Goal: Information Seeking & Learning: Learn about a topic

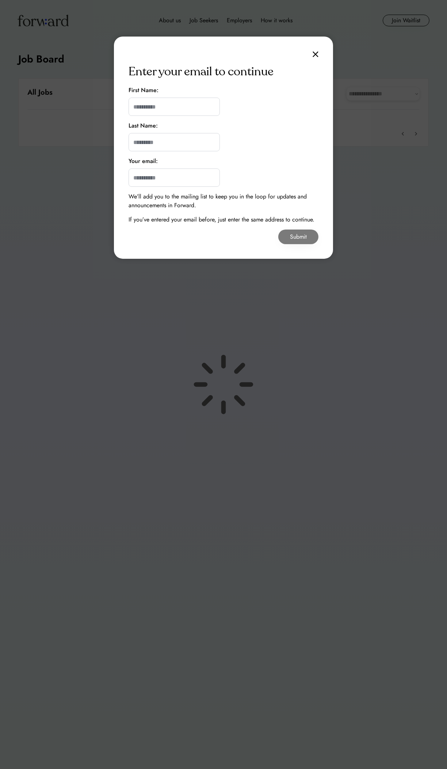
click at [291, 88] on div "Enter your email to continue First Name: Last Name: Your email: We’ll add you t…" at bounding box center [223, 148] width 219 height 222
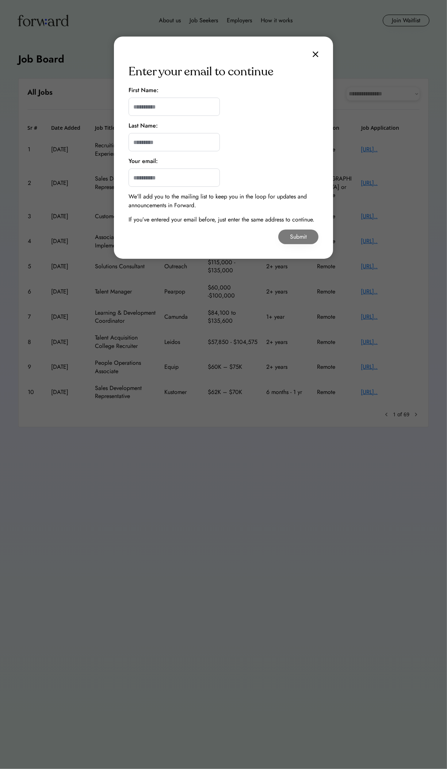
click at [316, 54] on img at bounding box center [316, 54] width 6 height 6
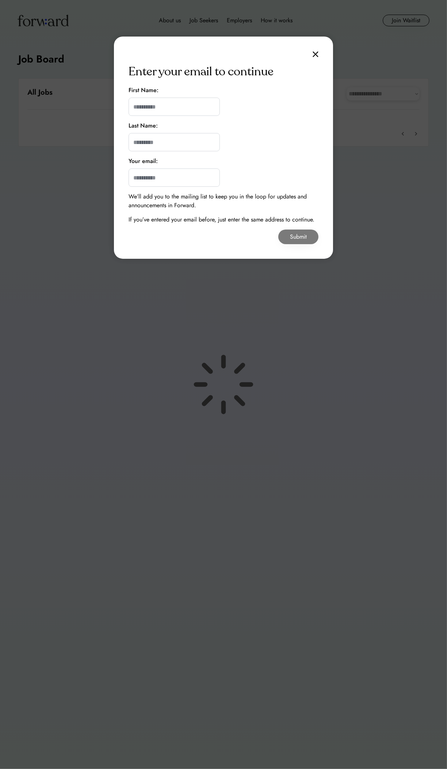
click at [318, 54] on img at bounding box center [316, 54] width 6 height 6
click at [275, 92] on div "Enter your email to continue First Name: Last Name: Your email: We’ll add you t…" at bounding box center [223, 148] width 219 height 222
click at [235, 94] on div "Enter your email to continue First Name: Last Name: Your email: We’ll add you t…" at bounding box center [223, 148] width 219 height 222
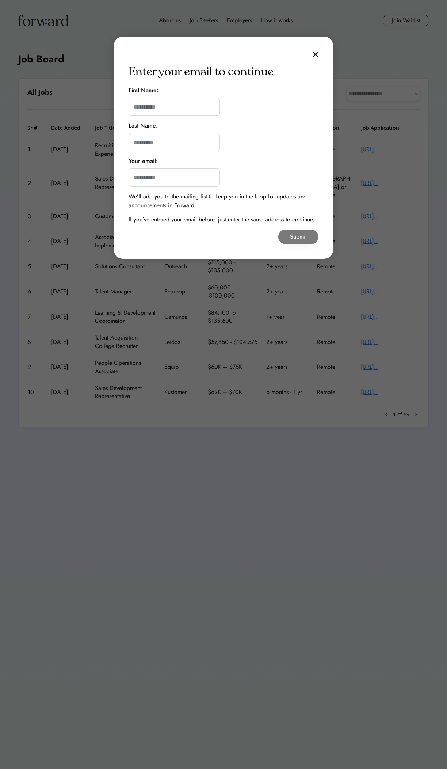
click at [195, 109] on input "input" at bounding box center [174, 107] width 91 height 18
type input "********"
type input "*****"
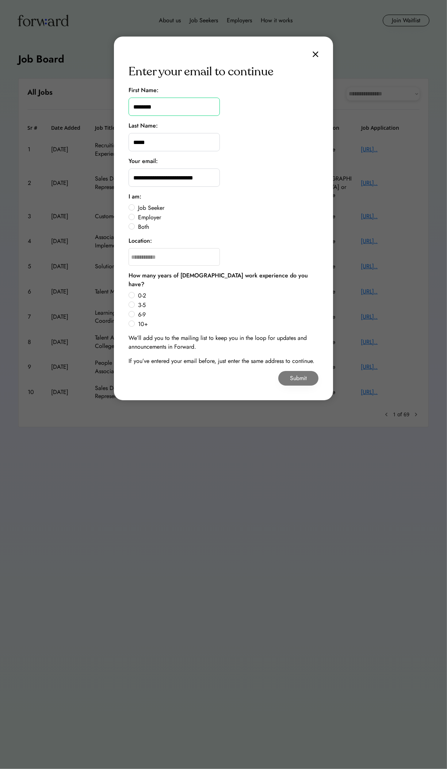
click at [206, 177] on input "**********" at bounding box center [174, 177] width 91 height 18
type input "*"
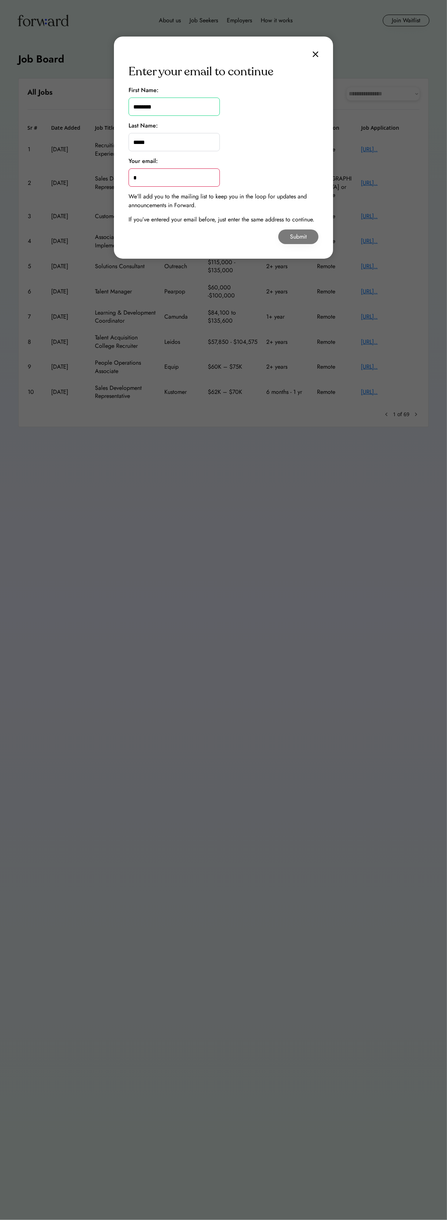
click at [205, 177] on input "*" at bounding box center [174, 177] width 91 height 18
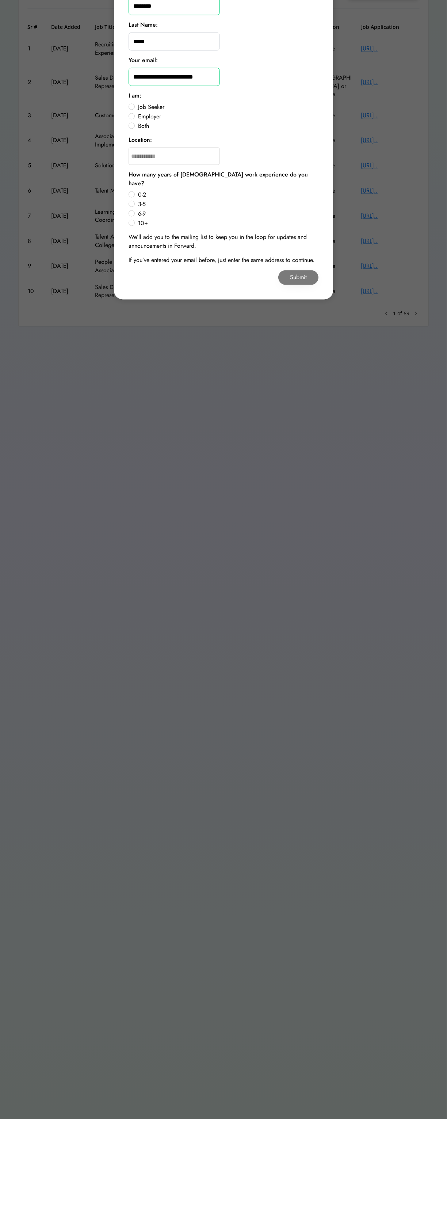
type input "**********"
click at [145, 207] on label "Job Seeker" at bounding box center [227, 208] width 183 height 6
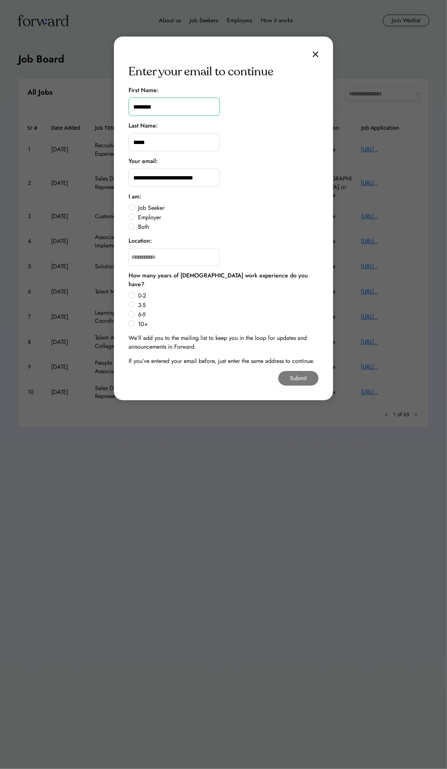
click at [209, 252] on input "text" at bounding box center [174, 257] width 91 height 18
type input "*******"
type input "**********"
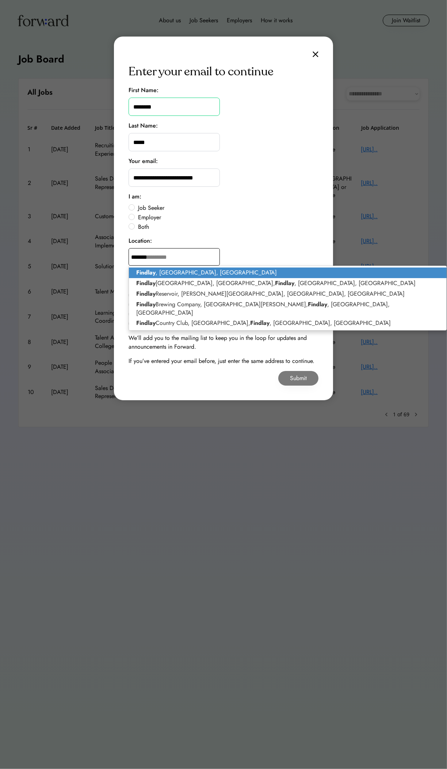
click at [201, 271] on p "[GEOGRAPHIC_DATA] , [GEOGRAPHIC_DATA], [GEOGRAPHIC_DATA]" at bounding box center [288, 272] width 318 height 11
type input "**********"
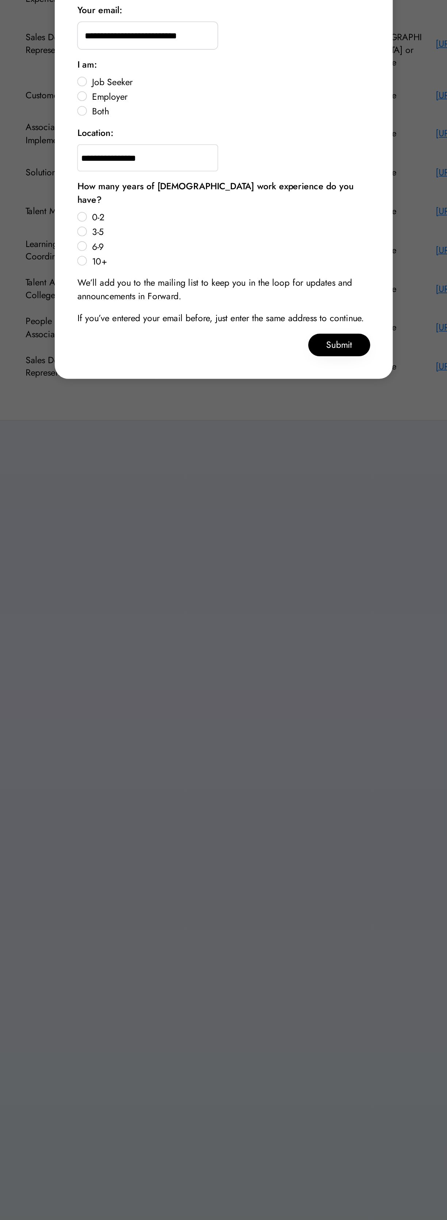
click at [140, 321] on label "10+" at bounding box center [227, 324] width 183 height 6
click at [302, 371] on button "Submit" at bounding box center [298, 378] width 40 height 15
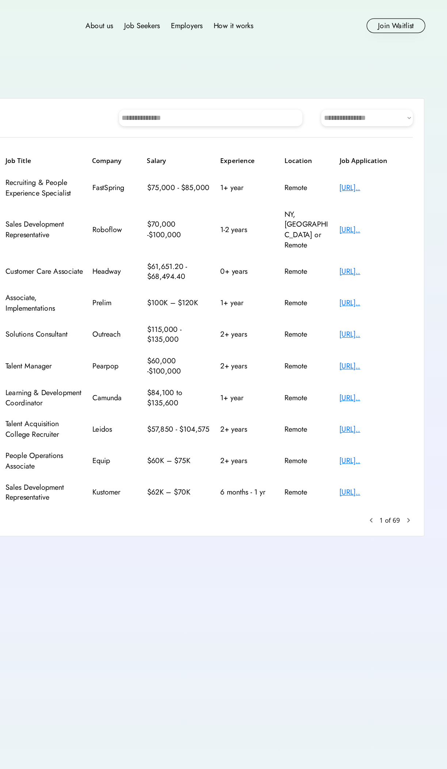
click at [395, 94] on select "**********" at bounding box center [383, 93] width 73 height 13
select select "********"
click at [347, 87] on select "**********" at bounding box center [383, 93] width 73 height 13
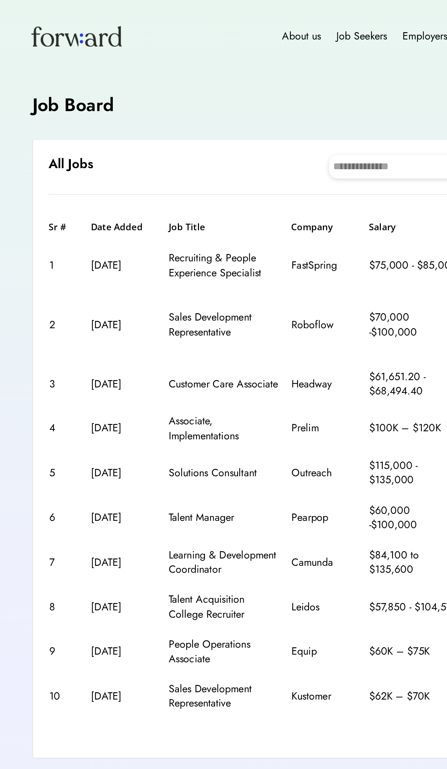
click at [113, 212] on div "Customer Care Associate" at bounding box center [126, 216] width 62 height 8
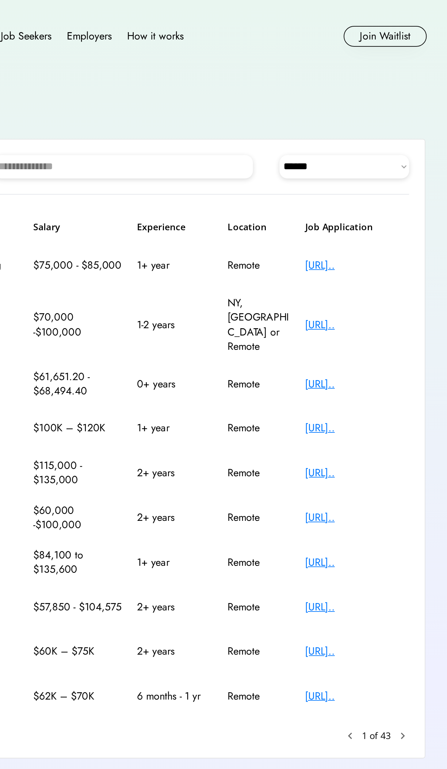
click at [401, 212] on div "[URL].." at bounding box center [390, 216] width 58 height 8
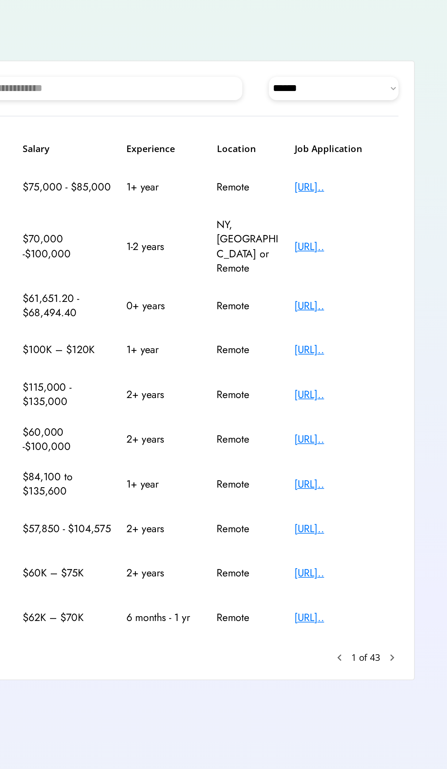
click at [418, 411] on text "chevron_right" at bounding box center [416, 414] width 7 height 7
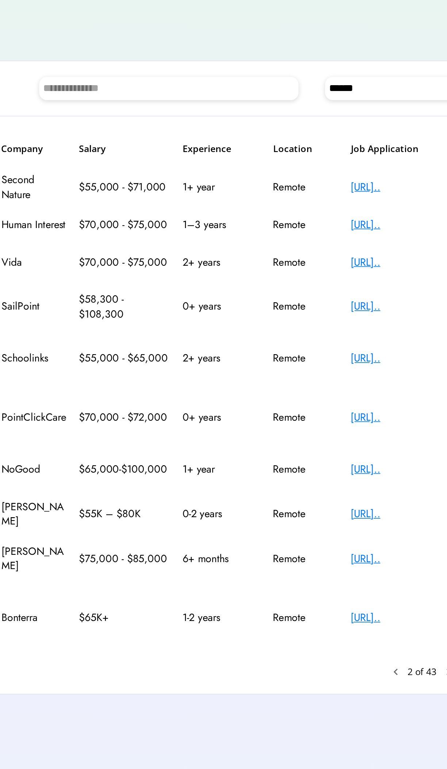
click at [398, 338] on div "[URL].." at bounding box center [390, 334] width 58 height 8
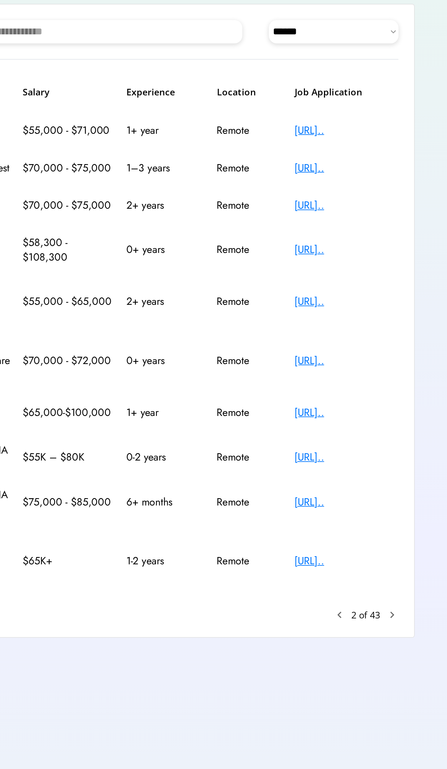
click at [426, 417] on div "**********" at bounding box center [223, 256] width 411 height 357
click at [418, 422] on text "chevron_right" at bounding box center [416, 422] width 7 height 7
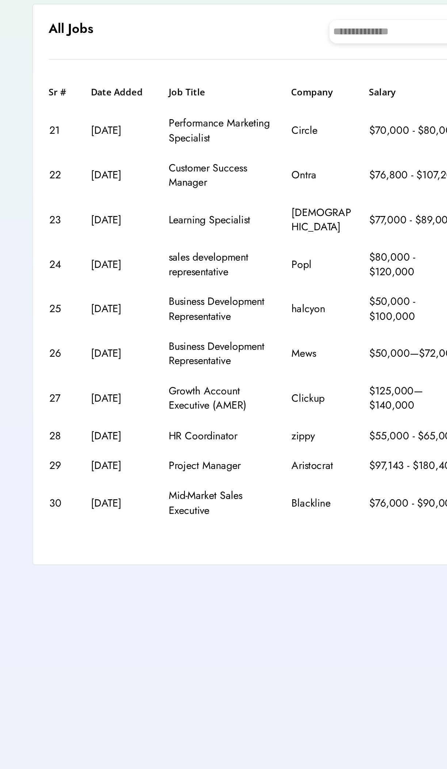
click at [122, 217] on div "sales development representative" at bounding box center [126, 225] width 62 height 16
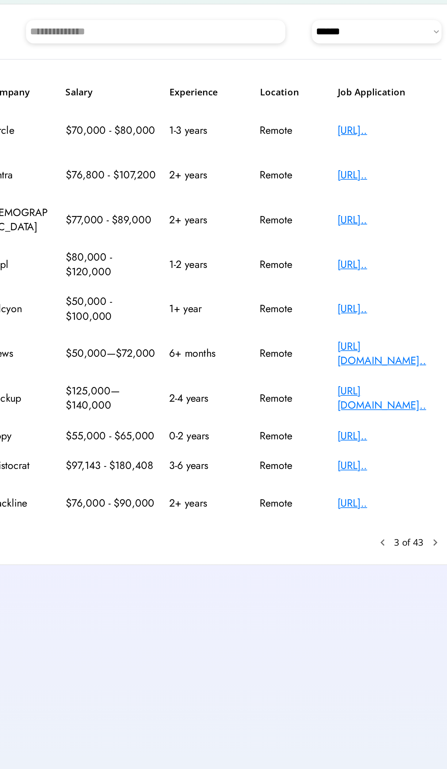
click at [386, 221] on div "[URL].." at bounding box center [390, 225] width 58 height 8
click at [416, 378] on text "chevron_right" at bounding box center [416, 381] width 7 height 7
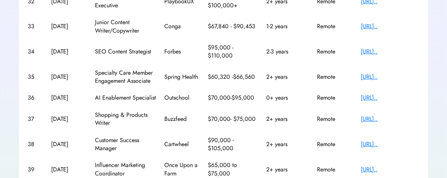
scroll to position [171, 0]
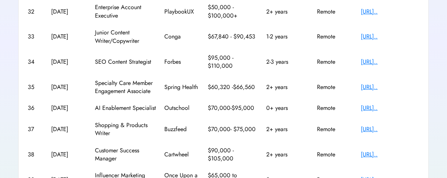
click at [399, 104] on div "[URL].." at bounding box center [390, 108] width 58 height 8
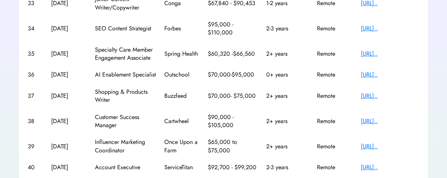
scroll to position [208, 0]
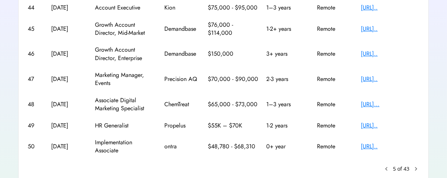
scroll to position [206, 0]
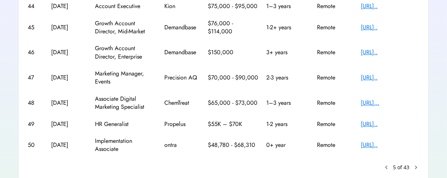
click at [395, 145] on div "[URL].." at bounding box center [390, 145] width 58 height 8
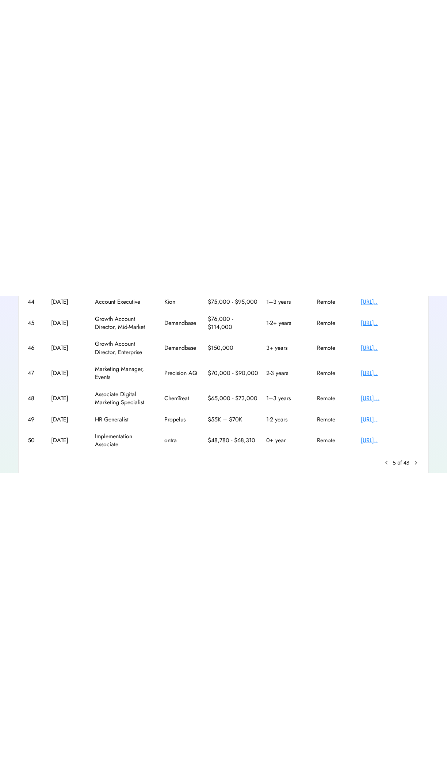
scroll to position [0, 0]
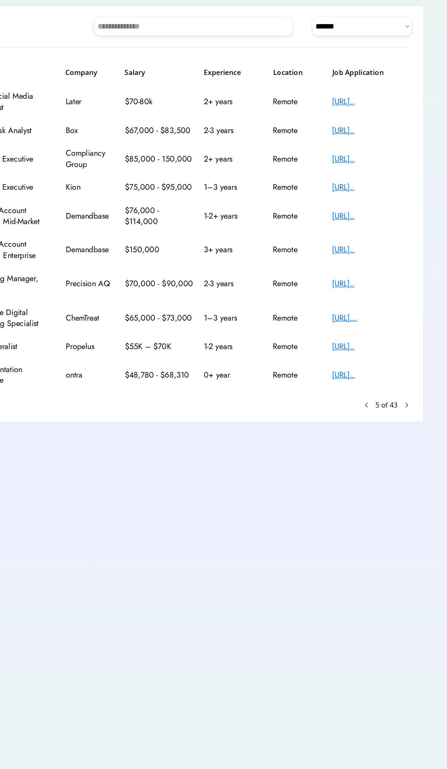
click at [419, 373] on text "chevron_right" at bounding box center [416, 373] width 7 height 7
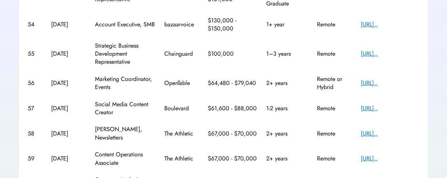
scroll to position [204, 0]
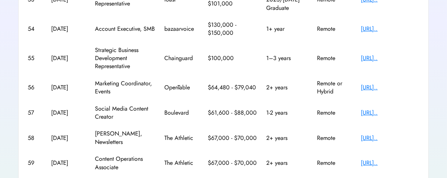
click at [405, 113] on div "[URL].." at bounding box center [390, 113] width 58 height 8
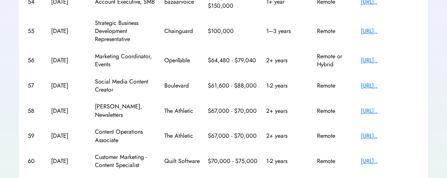
scroll to position [232, 0]
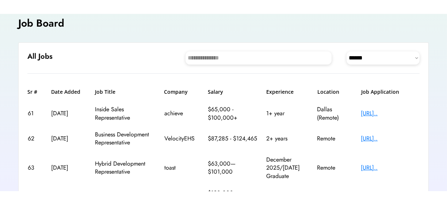
scroll to position [46, 0]
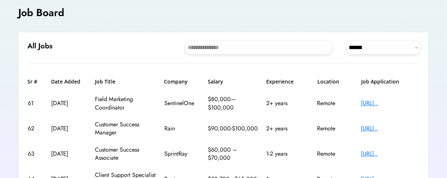
click at [396, 149] on div "[URL].." at bounding box center [390, 153] width 58 height 8
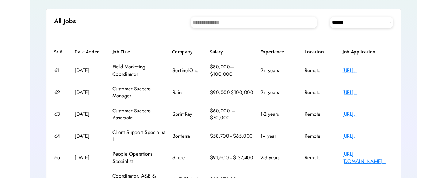
scroll to position [74, 0]
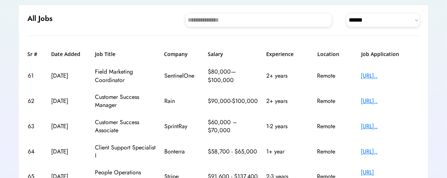
click at [406, 149] on div "[URL].." at bounding box center [390, 151] width 58 height 8
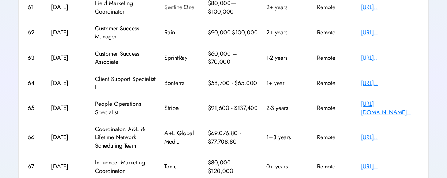
scroll to position [143, 0]
click at [392, 126] on div "66 [DATE] Coordinator, A&E & Lifetime Network Scheduling Team A+E Global Media …" at bounding box center [223, 136] width 392 height 33
click at [389, 134] on div "[URL].." at bounding box center [390, 137] width 58 height 8
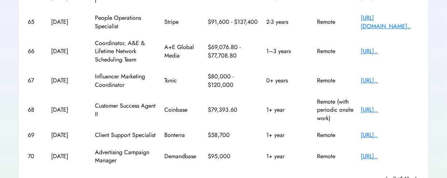
scroll to position [229, 0]
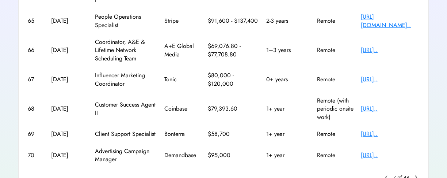
click at [400, 105] on div "[URL].." at bounding box center [390, 109] width 58 height 8
click at [407, 130] on div "[URL].." at bounding box center [390, 134] width 58 height 8
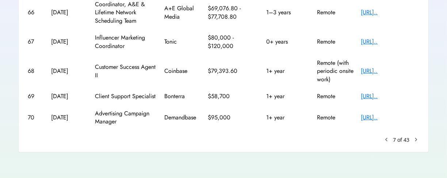
click at [419, 136] on text "chevron_right" at bounding box center [416, 139] width 7 height 7
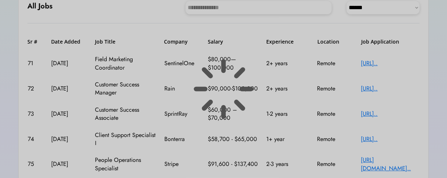
scroll to position [46, 0]
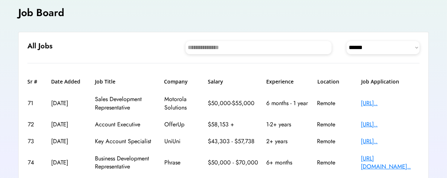
click at [401, 103] on div "[URL].." at bounding box center [390, 103] width 58 height 8
click at [402, 159] on div "[URL][DOMAIN_NAME].." at bounding box center [390, 162] width 58 height 16
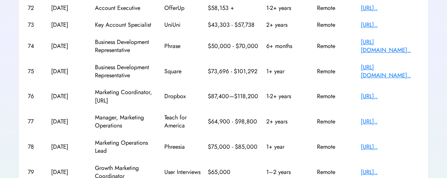
scroll to position [163, 0]
click at [402, 68] on div "[URL][DOMAIN_NAME].." at bounding box center [390, 71] width 58 height 16
click at [390, 94] on div "[URL].." at bounding box center [390, 96] width 58 height 8
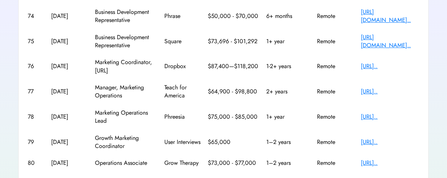
scroll to position [193, 0]
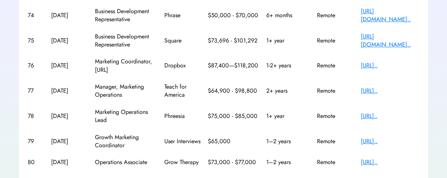
click at [419, 179] on text "chevron_right" at bounding box center [416, 180] width 7 height 7
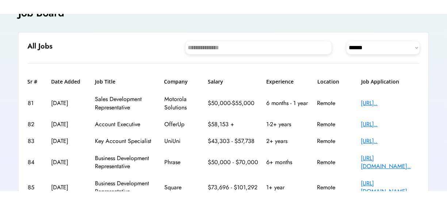
scroll to position [46, 0]
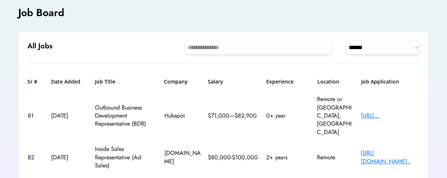
click at [411, 149] on div "[URL][DOMAIN_NAME].." at bounding box center [390, 157] width 58 height 16
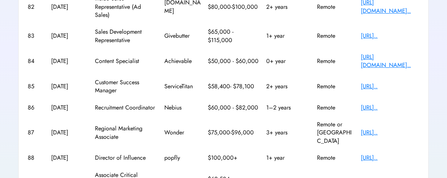
scroll to position [197, 0]
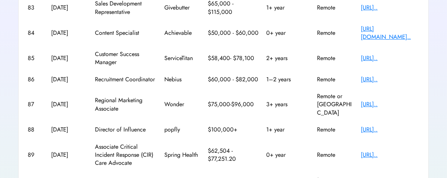
scroll to position [231, 0]
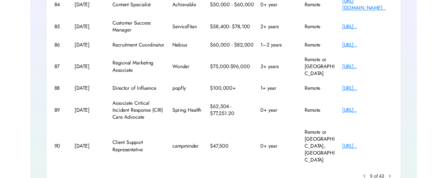
scroll to position [257, 0]
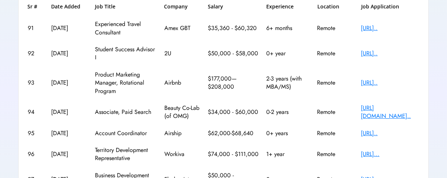
scroll to position [122, 0]
click at [403, 97] on div "93 [DATE] Product Marketing Manager, Rotational Program Airbnb $177,000—$208,00…" at bounding box center [223, 82] width 392 height 33
click at [399, 109] on div "[URL][DOMAIN_NAME].." at bounding box center [390, 111] width 58 height 16
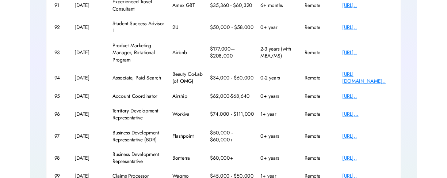
scroll to position [149, 0]
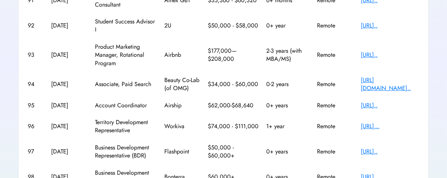
click at [408, 106] on div "[URL].." at bounding box center [390, 105] width 58 height 8
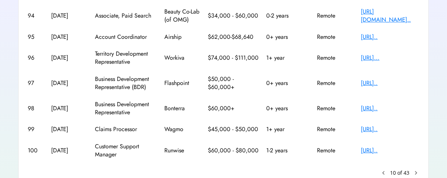
scroll to position [223, 0]
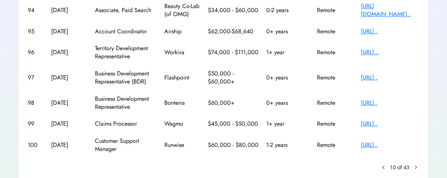
click at [418, 165] on text "chevron_right" at bounding box center [416, 166] width 7 height 7
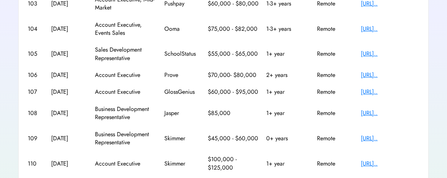
scroll to position [197, 0]
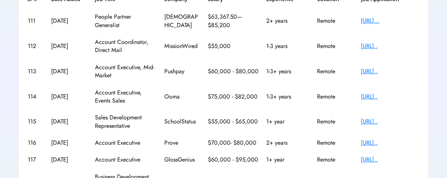
scroll to position [46, 0]
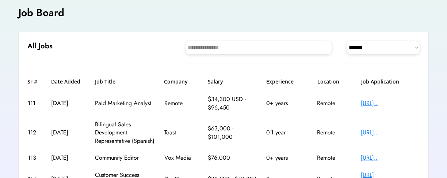
click at [402, 147] on div "112 [DATE] Bilingual Sales Development Representative (Spanish) Toast $63,000 -…" at bounding box center [223, 132] width 392 height 33
click at [405, 155] on div "[URL].." at bounding box center [390, 157] width 58 height 8
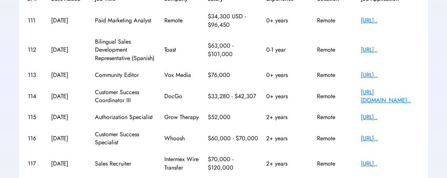
scroll to position [131, 0]
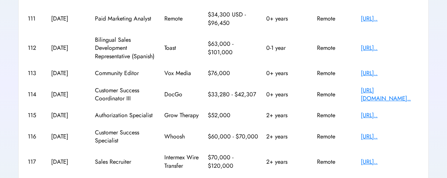
click at [394, 157] on div "[URL].." at bounding box center [390, 161] width 58 height 8
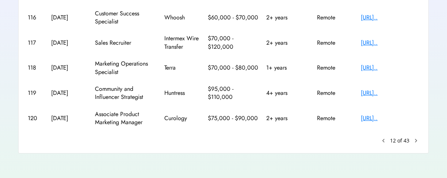
scroll to position [250, 0]
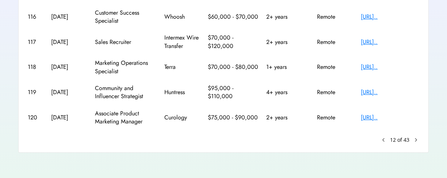
click at [420, 137] on text "chevron_right" at bounding box center [416, 139] width 7 height 7
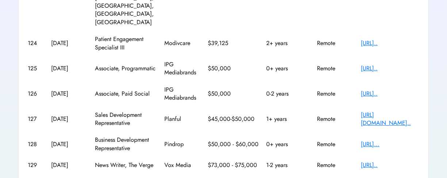
scroll to position [240, 0]
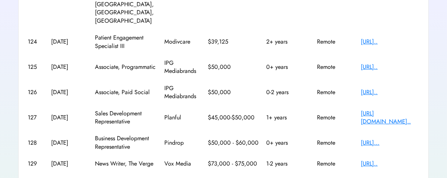
click at [405, 88] on div "[URL].." at bounding box center [390, 92] width 58 height 8
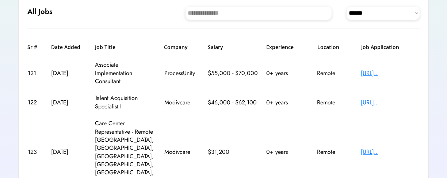
scroll to position [78, 0]
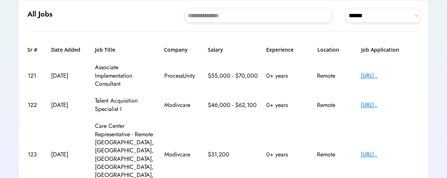
click at [409, 72] on div "[URL].." at bounding box center [390, 76] width 58 height 8
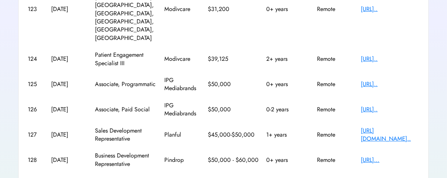
scroll to position [267, 0]
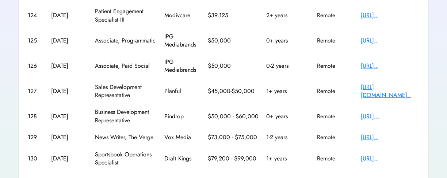
click at [418, 177] on text "chevron_right" at bounding box center [416, 180] width 7 height 7
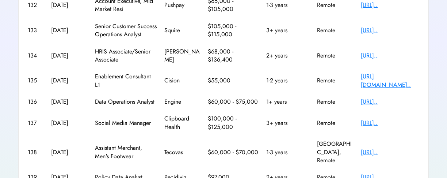
scroll to position [170, 0]
click at [401, 105] on div "[URL].." at bounding box center [390, 101] width 58 height 8
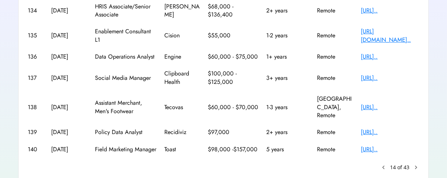
scroll to position [215, 0]
click at [426, 159] on div "**********" at bounding box center [223, 22] width 411 height 316
click at [418, 165] on text "chevron_right" at bounding box center [416, 166] width 7 height 7
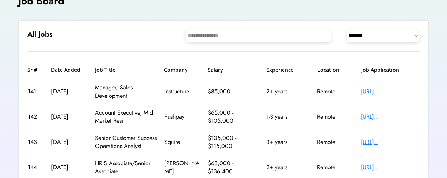
scroll to position [46, 0]
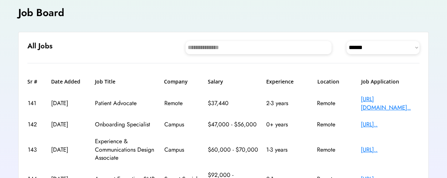
click at [404, 121] on div "[URL].." at bounding box center [390, 124] width 58 height 8
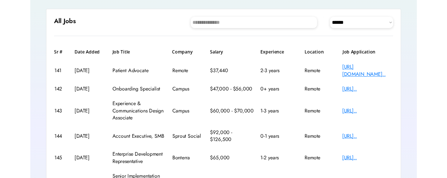
scroll to position [74, 0]
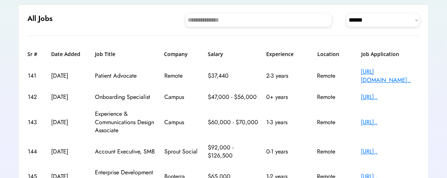
click at [412, 149] on div "[URL].." at bounding box center [390, 151] width 58 height 8
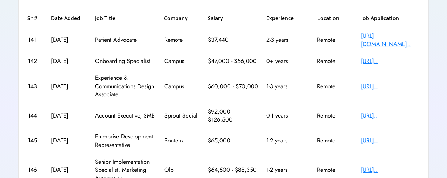
scroll to position [117, 0]
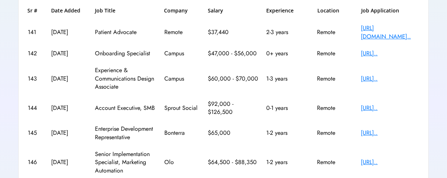
click at [403, 105] on div "[URL].." at bounding box center [390, 108] width 58 height 8
